Goal: Task Accomplishment & Management: Manage account settings

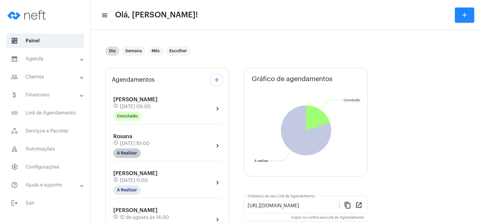
scroll to position [30, 0]
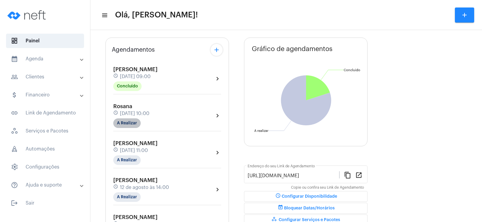
click at [128, 126] on mat-chip "A Realizar" at bounding box center [126, 124] width 27 height 10
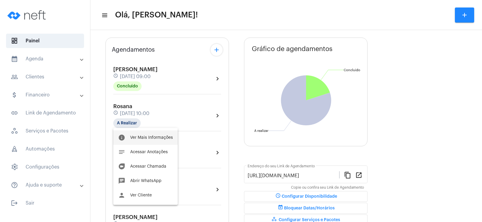
click at [151, 136] on span "Ver Mais Informações" at bounding box center [151, 138] width 43 height 4
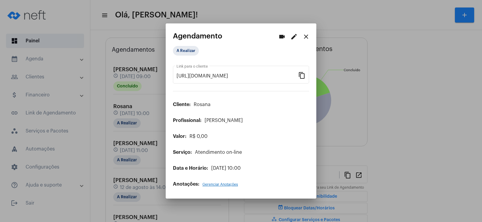
click at [411, 61] on div at bounding box center [241, 111] width 482 height 222
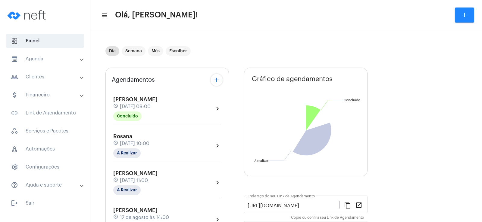
scroll to position [30, 0]
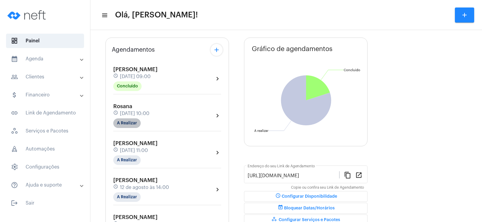
click at [128, 121] on mat-chip "A Realizar" at bounding box center [126, 124] width 27 height 10
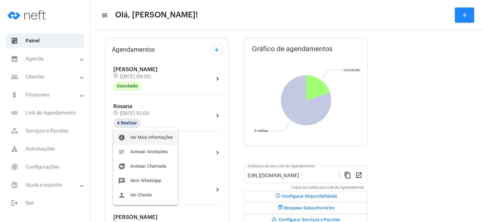
click at [150, 141] on button "info Ver Mais Informações" at bounding box center [145, 138] width 64 height 14
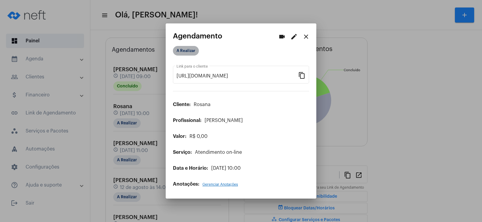
click at [193, 55] on mat-chip "A Realizar" at bounding box center [186, 51] width 26 height 10
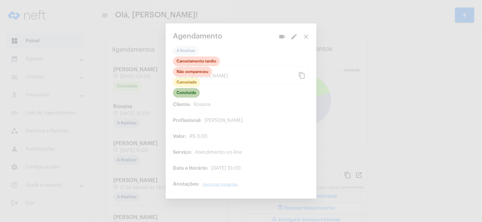
click at [186, 97] on mat-chip "Concluído" at bounding box center [186, 93] width 27 height 10
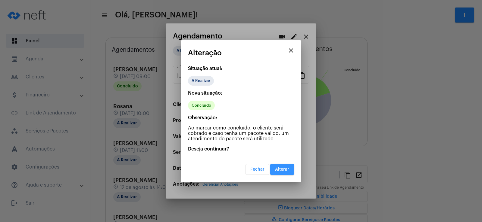
click at [282, 172] on button "Alterar" at bounding box center [282, 169] width 24 height 11
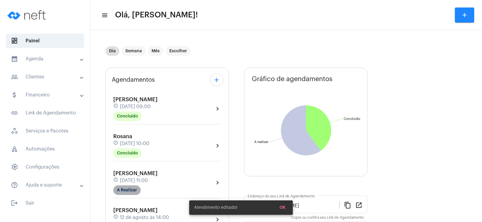
click at [121, 190] on mat-chip "A Realizar" at bounding box center [126, 191] width 27 height 10
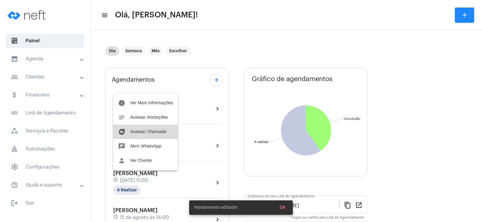
click at [151, 136] on button "duo [PERSON_NAME]" at bounding box center [145, 132] width 64 height 14
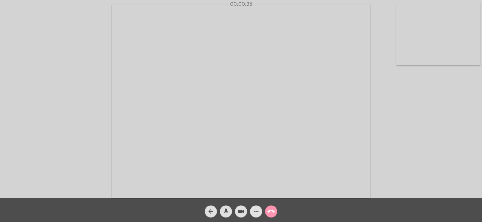
click at [256, 209] on mat-icon "more_horiz" at bounding box center [255, 211] width 7 height 7
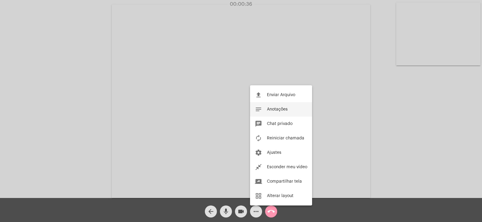
click at [278, 110] on span "Anotações" at bounding box center [277, 109] width 21 height 4
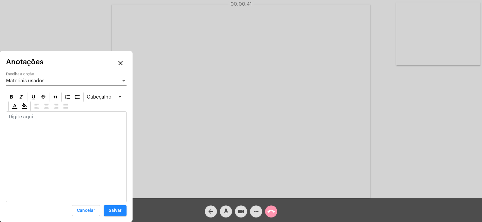
click at [38, 84] on div "Materiais usados Escolha a opção" at bounding box center [66, 79] width 120 height 14
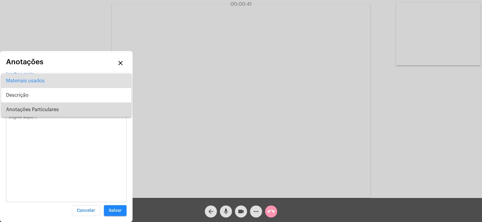
click at [39, 115] on span "Anotações Particulares" at bounding box center [66, 110] width 120 height 14
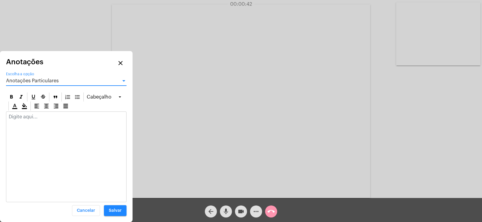
click at [36, 120] on div at bounding box center [66, 118] width 120 height 13
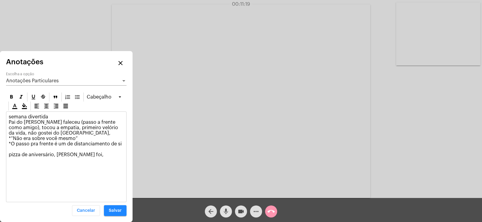
click at [224, 214] on mat-icon "mic" at bounding box center [225, 211] width 7 height 7
click at [82, 152] on p "semana divertida Pai do João faleceu (passo a frente como amigo), tocou a empat…" at bounding box center [66, 135] width 115 height 43
click at [81, 149] on p "semana divertida Pai do João faleceu (passo a frente como amigo), tocou a empat…" at bounding box center [66, 135] width 115 height 43
click at [79, 156] on p "semana divertida Pai do João faleceu (passo a frente como amigo), tocou a empat…" at bounding box center [66, 135] width 115 height 43
click at [226, 212] on mat-icon "mic_off" at bounding box center [225, 211] width 7 height 7
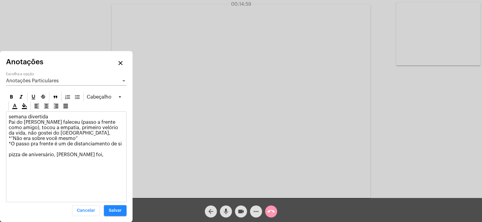
click at [75, 157] on p "semana divertida Pai do João faleceu (passo a frente como amigo), tocou a empat…" at bounding box center [66, 135] width 115 height 43
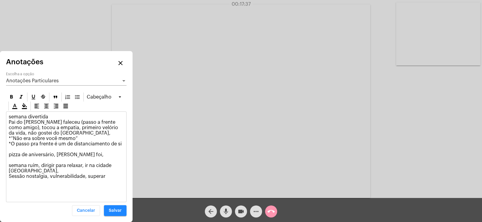
drag, startPoint x: 8, startPoint y: 123, endPoint x: 121, endPoint y: 144, distance: 114.7
click at [121, 144] on div "semana divertida Pai do João faleceu (passo a frente como amigo), tocou a empat…" at bounding box center [66, 148] width 120 height 73
click at [48, 133] on p "semana divertida Pai do João faleceu (passo a frente como amigo), tocou a empat…" at bounding box center [66, 146] width 115 height 65
click at [108, 178] on p "semana divertida Pai do João faleceu (passo a frente como amigo), tocou a empat…" at bounding box center [66, 146] width 115 height 65
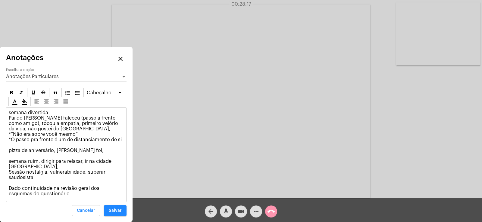
drag, startPoint x: 51, startPoint y: 193, endPoint x: 1, endPoint y: 189, distance: 51.0
click at [1, 189] on div "Anotações close Anotações Particulares Escolha a opção [GEOGRAPHIC_DATA] semana…" at bounding box center [66, 135] width 132 height 176
copy p "Dado continuidade na revisão geral dos esquemas do questionário"
click at [46, 71] on div "Anotações Particulares Escolha a opção" at bounding box center [66, 75] width 120 height 14
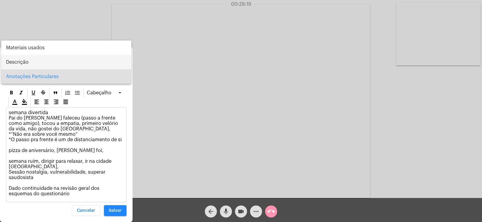
drag, startPoint x: 36, startPoint y: 64, endPoint x: 23, endPoint y: 61, distance: 12.6
click at [36, 64] on span "Descrição" at bounding box center [66, 62] width 120 height 14
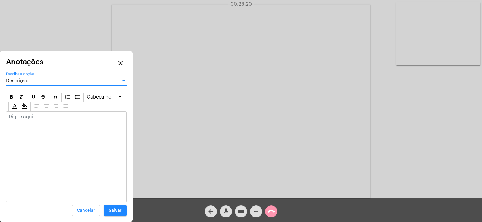
click at [21, 120] on div at bounding box center [66, 118] width 120 height 13
click at [26, 82] on span "Descrição" at bounding box center [17, 81] width 23 height 5
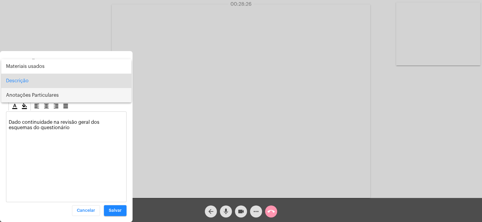
click at [31, 96] on span "Anotações Particulares" at bounding box center [66, 95] width 120 height 14
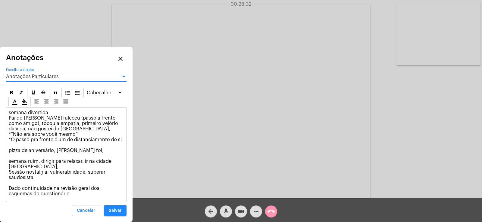
click at [28, 75] on span "Anotações Particulares" at bounding box center [32, 76] width 53 height 5
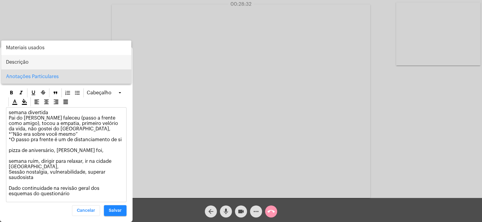
click at [34, 63] on span "Descrição" at bounding box center [66, 62] width 120 height 14
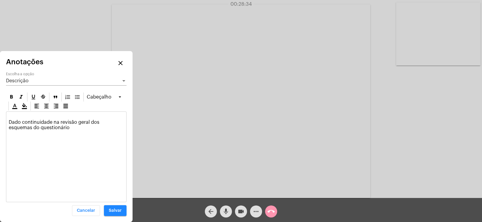
click at [14, 115] on p "Dado continuidade na revisão geral dos esquemas do questionário" at bounding box center [66, 122] width 115 height 16
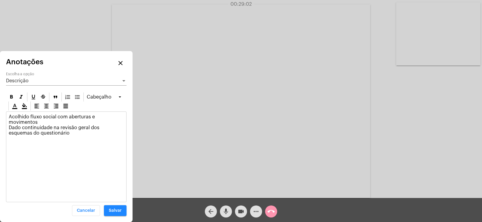
click at [31, 118] on p "Acolhido fluxo social com aberturas e movimentos Dado continuidade na revisão g…" at bounding box center [66, 125] width 115 height 22
click at [17, 81] on span "Descrição" at bounding box center [17, 81] width 23 height 5
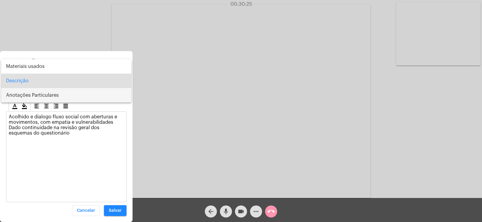
click at [20, 98] on span "Anotações Particulares" at bounding box center [66, 95] width 120 height 14
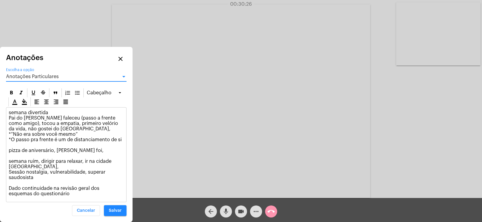
click at [45, 196] on p "semana divertida Pai do João faleceu (passo a frente como amigo), tocou a empat…" at bounding box center [66, 153] width 115 height 87
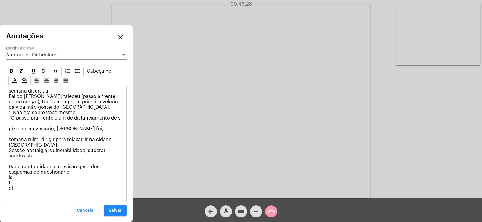
click at [27, 191] on p "semana divertida Pai do João faleceu (passo a frente como amigo), tocou a empat…" at bounding box center [66, 143] width 115 height 108
click at [83, 188] on p "semana divertida Pai do João faleceu (passo a frente como amigo), tocou a empat…" at bounding box center [66, 143] width 115 height 108
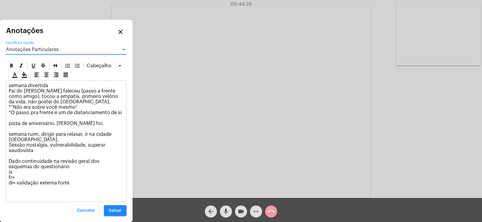
click at [47, 48] on span "Anotações Particulares" at bounding box center [32, 49] width 53 height 5
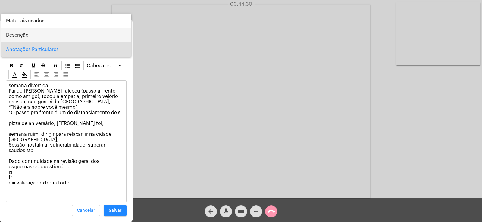
click at [33, 34] on span "Descrição" at bounding box center [66, 35] width 120 height 14
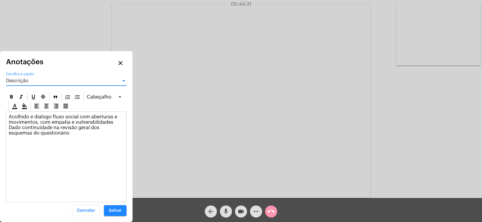
click at [37, 81] on div "Descrição" at bounding box center [63, 80] width 115 height 5
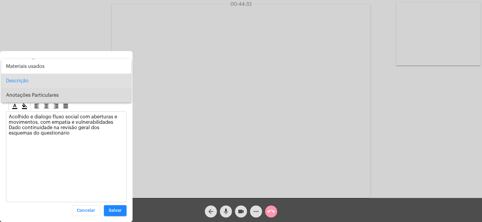
click at [37, 100] on span "Anotações Particulares" at bounding box center [66, 95] width 120 height 14
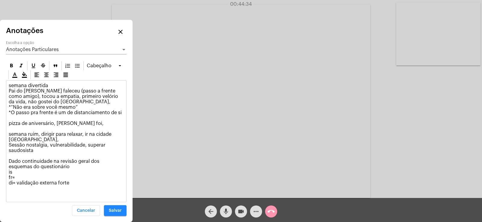
click at [89, 185] on p "semana divertida Pai do João faleceu (passo a frente como amigo), tocou a empat…" at bounding box center [66, 140] width 115 height 114
click at [116, 212] on span "Salvar" at bounding box center [115, 211] width 13 height 4
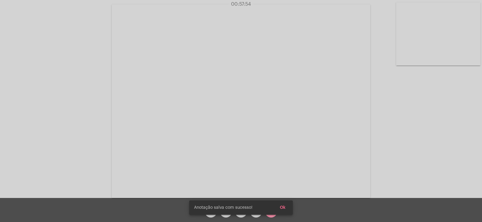
click at [283, 210] on span "Ok" at bounding box center [283, 208] width 6 height 4
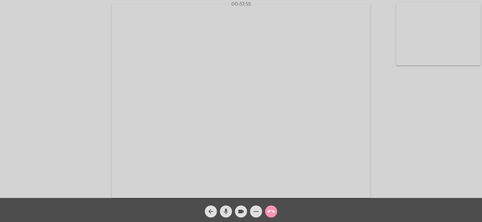
click at [275, 213] on button "call_end" at bounding box center [271, 212] width 12 height 12
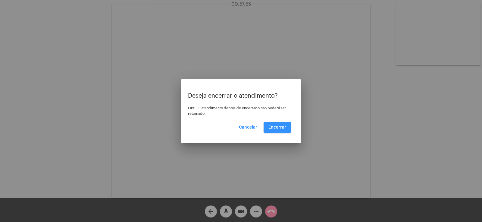
click at [279, 129] on span "Encerrar" at bounding box center [277, 128] width 18 height 4
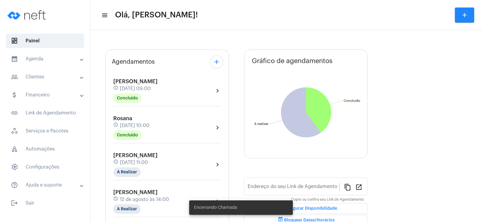
scroll to position [30, 0]
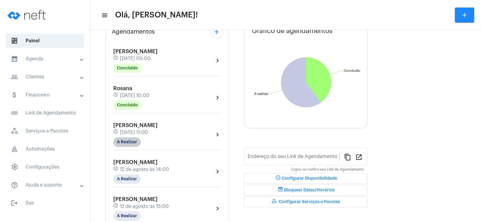
type input "[URL][DOMAIN_NAME]"
click at [120, 143] on mat-chip "A Realizar" at bounding box center [126, 143] width 27 height 10
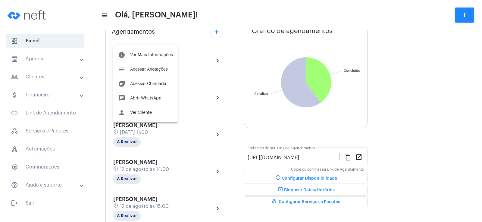
click at [151, 47] on div "info Ver Mais Informações notes Acessar Anotações duo Acessar Chamada chat Abri…" at bounding box center [145, 83] width 64 height 77
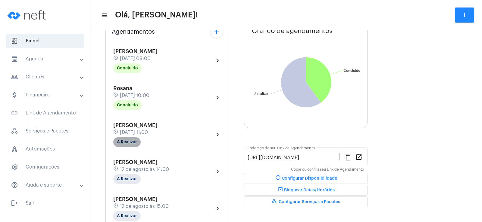
click at [132, 141] on mat-chip "A Realizar" at bounding box center [126, 143] width 27 height 10
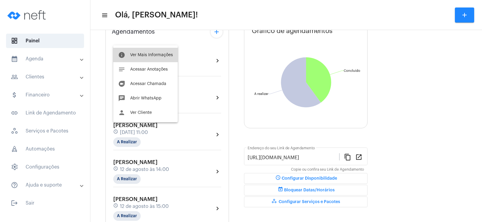
click at [157, 58] on button "info Ver Mais Informações" at bounding box center [145, 55] width 64 height 14
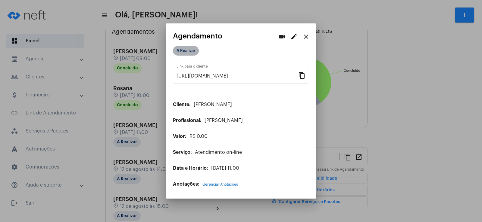
click at [190, 47] on mat-chip "A Realizar" at bounding box center [186, 51] width 26 height 10
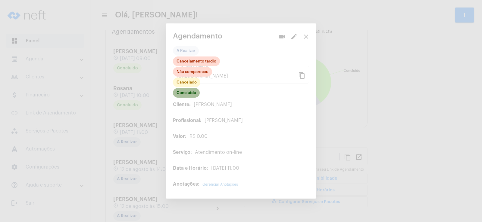
click at [185, 96] on mat-chip "Concluído" at bounding box center [186, 93] width 27 height 10
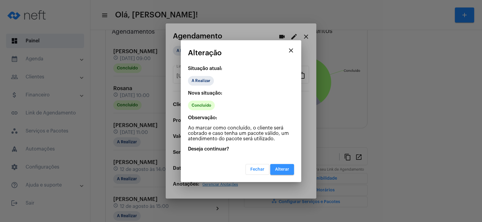
click at [287, 172] on button "Alterar" at bounding box center [282, 169] width 24 height 11
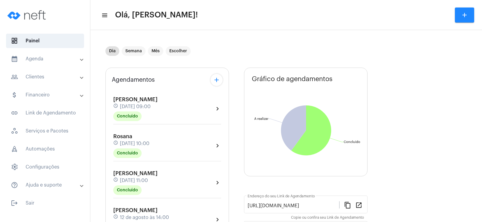
scroll to position [60, 0]
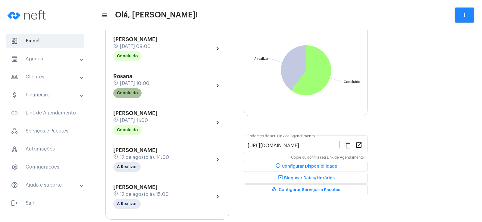
click at [125, 89] on mat-chip "Concluído" at bounding box center [127, 94] width 28 height 10
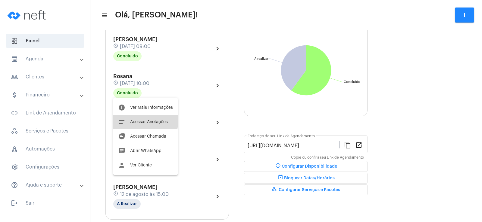
click at [133, 118] on button "notes Acessar Anotações" at bounding box center [145, 122] width 64 height 14
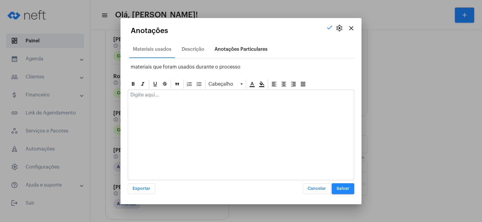
click at [241, 51] on div "Anotações Particulares" at bounding box center [240, 49] width 53 height 5
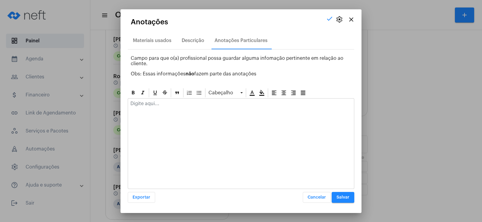
click at [156, 106] on p at bounding box center [240, 103] width 221 height 5
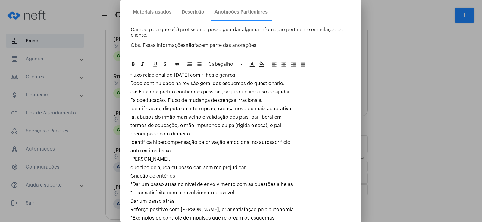
scroll to position [48, 0]
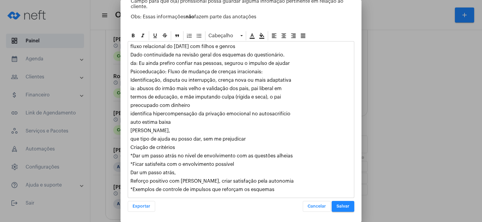
drag, startPoint x: 129, startPoint y: 155, endPoint x: 235, endPoint y: 166, distance: 105.6
click at [235, 166] on div "fluxo relacional do [DATE] com filhos e genros [PERSON_NAME] continuidade na re…" at bounding box center [241, 120] width 226 height 157
copy div "*Dar um passo atrás no nível de envolvimento com as questões alheias *Ficar sat…"
drag, startPoint x: 130, startPoint y: 54, endPoint x: 282, endPoint y: 54, distance: 152.3
click at [282, 54] on div "fluxo relacional do [DATE] com filhos e genros [PERSON_NAME] continuidade na re…" at bounding box center [241, 120] width 226 height 157
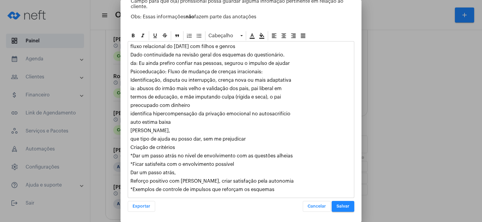
copy p "Dado continuidade na revisão geral dos esquemas do questionário."
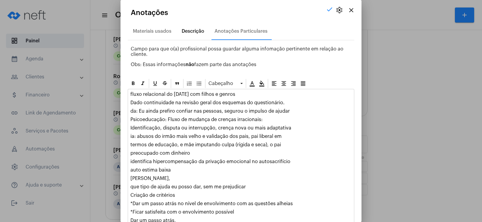
click at [192, 33] on div "Descrição" at bounding box center [193, 31] width 23 height 5
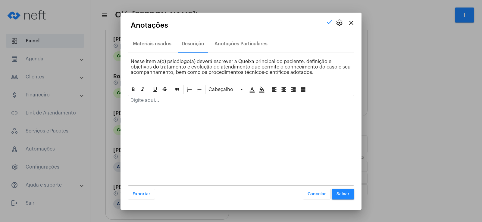
click at [144, 103] on p at bounding box center [240, 100] width 221 height 5
paste div
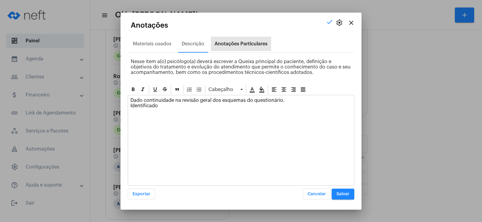
click at [236, 44] on div "Anotações Particulares" at bounding box center [240, 43] width 53 height 5
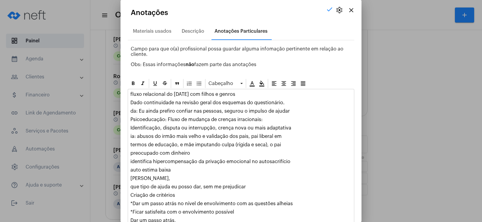
scroll to position [48, 0]
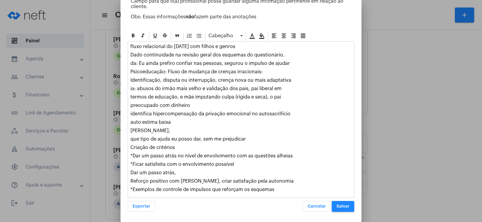
drag, startPoint x: 131, startPoint y: 72, endPoint x: 260, endPoint y: 68, distance: 128.6
click at [260, 68] on div "fluxo relacional do [DATE] com filhos e genros [PERSON_NAME] continuidade na re…" at bounding box center [241, 120] width 226 height 157
copy p "Psicoeducação: Fluxo de mudança de crenças irracionais"
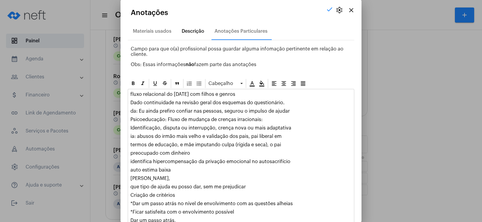
click at [179, 35] on div "Descrição" at bounding box center [193, 31] width 30 height 14
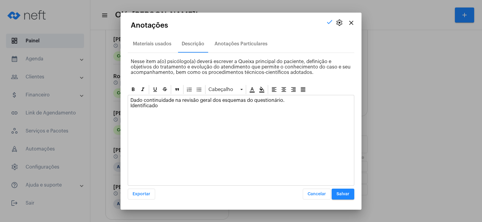
drag, startPoint x: 148, startPoint y: 108, endPoint x: 126, endPoint y: 109, distance: 22.3
click at [126, 109] on mat-dialog-container "close settings check Anotações Materiais usados Descrição Anotações Particulare…" at bounding box center [240, 111] width 241 height 197
click at [146, 107] on p "Dado continuidade na revisão geral dos esquemas do questionário. Feito Psicoedu…" at bounding box center [240, 103] width 221 height 11
click at [180, 107] on p "Dado continuidade na revisão geral dos esquemas do questionário. Feito psicoedu…" at bounding box center [240, 103] width 221 height 11
click at [303, 106] on p "Dado continuidade na revisão geral dos esquemas do questionário. Feito psicoedu…" at bounding box center [240, 103] width 221 height 11
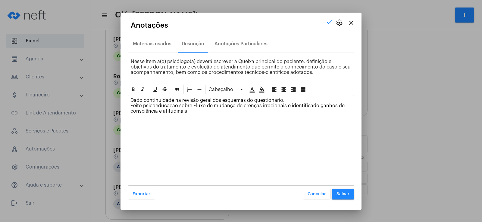
click at [346, 196] on span "Salvar" at bounding box center [342, 194] width 13 height 4
